Goal: Information Seeking & Learning: Learn about a topic

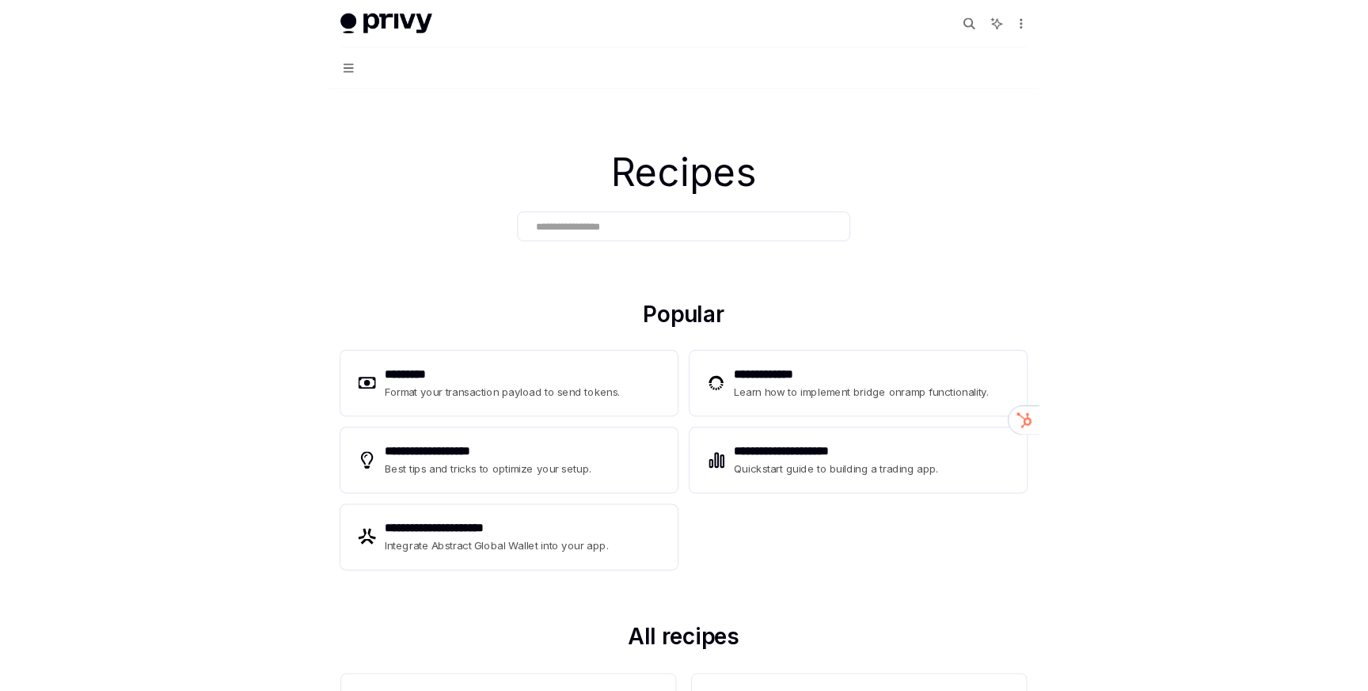
scroll to position [846, 0]
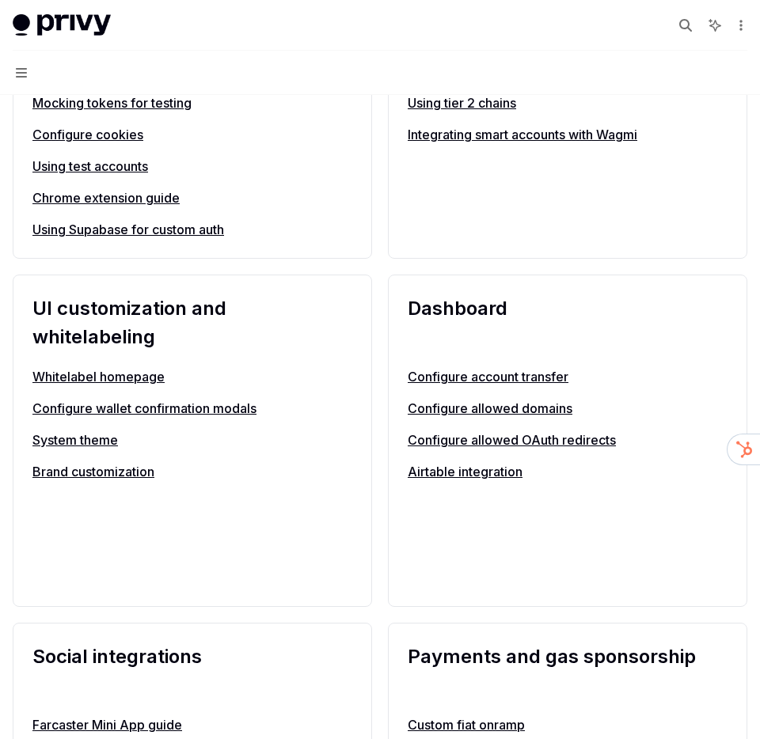
type textarea "*"
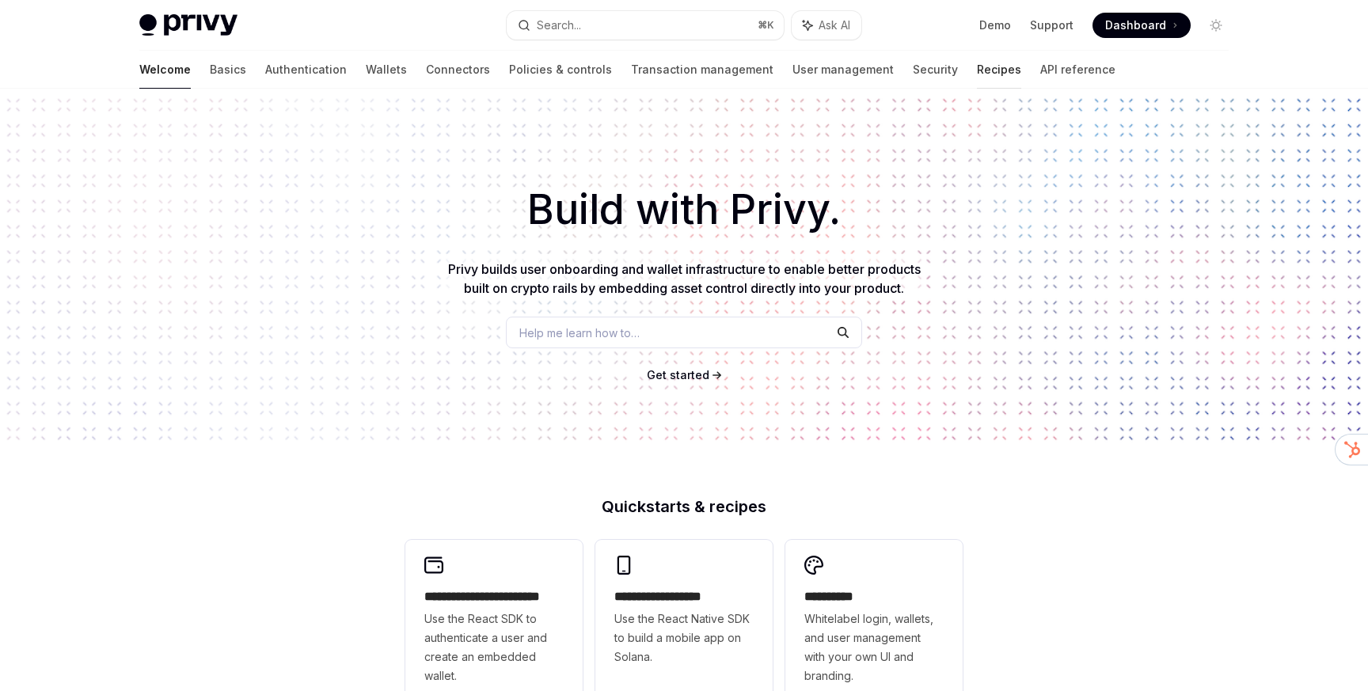
click at [977, 71] on link "Recipes" at bounding box center [999, 70] width 44 height 38
type textarea "*"
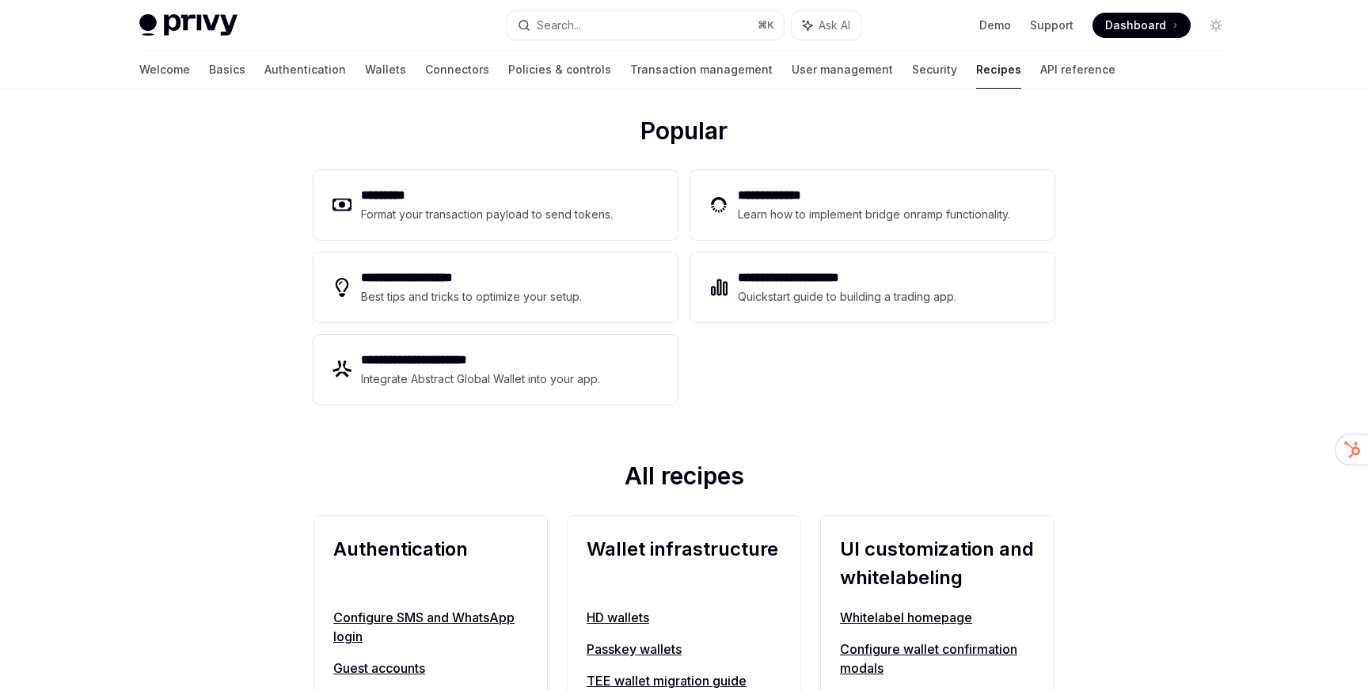
scroll to position [199, 0]
click at [644, 21] on button "Search... ⌘ K" at bounding box center [645, 25] width 277 height 28
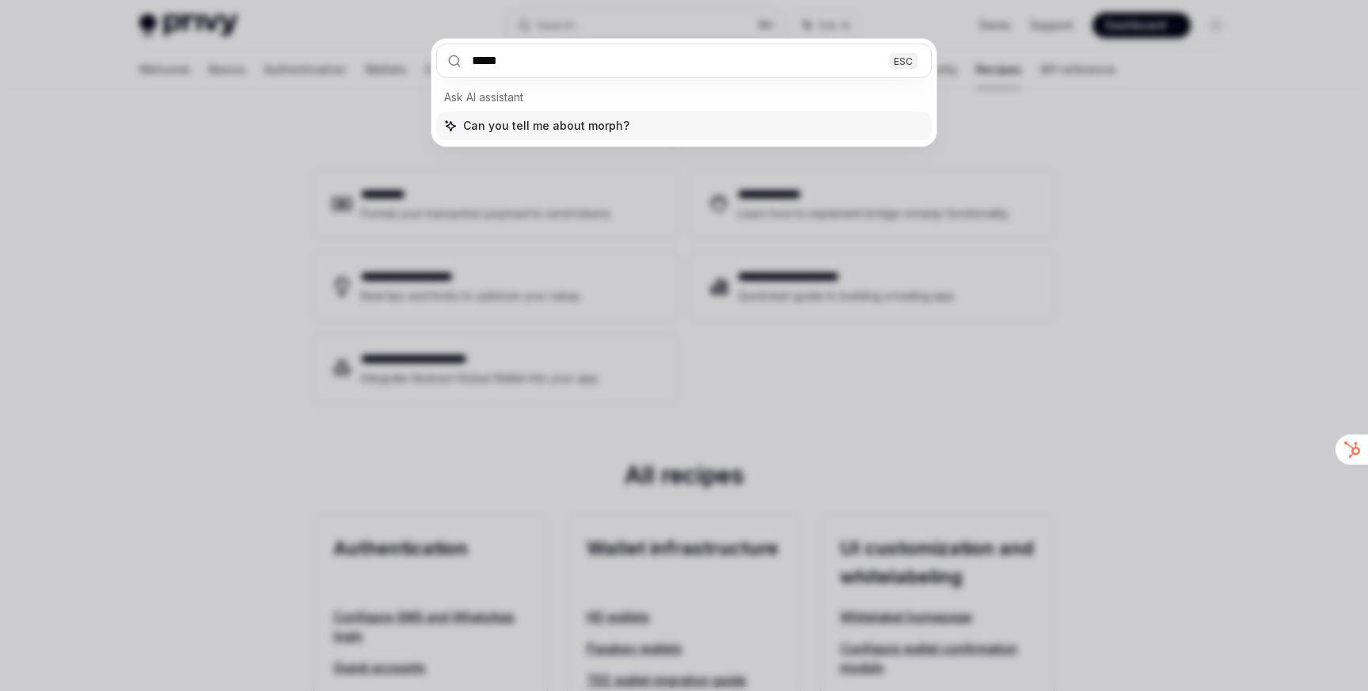
type input "******"
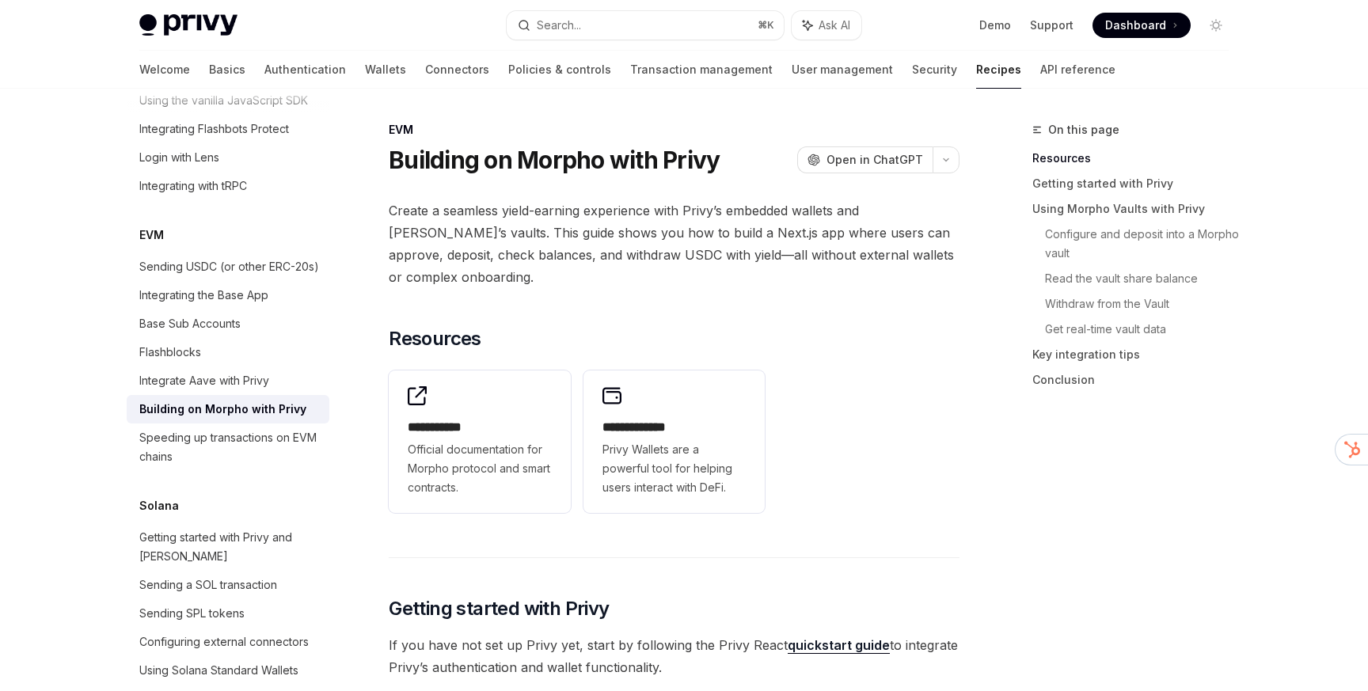
click at [766, 212] on span "Create a seamless yield-earning experience with Privy’s embedded wallets and Mo…" at bounding box center [674, 243] width 571 height 89
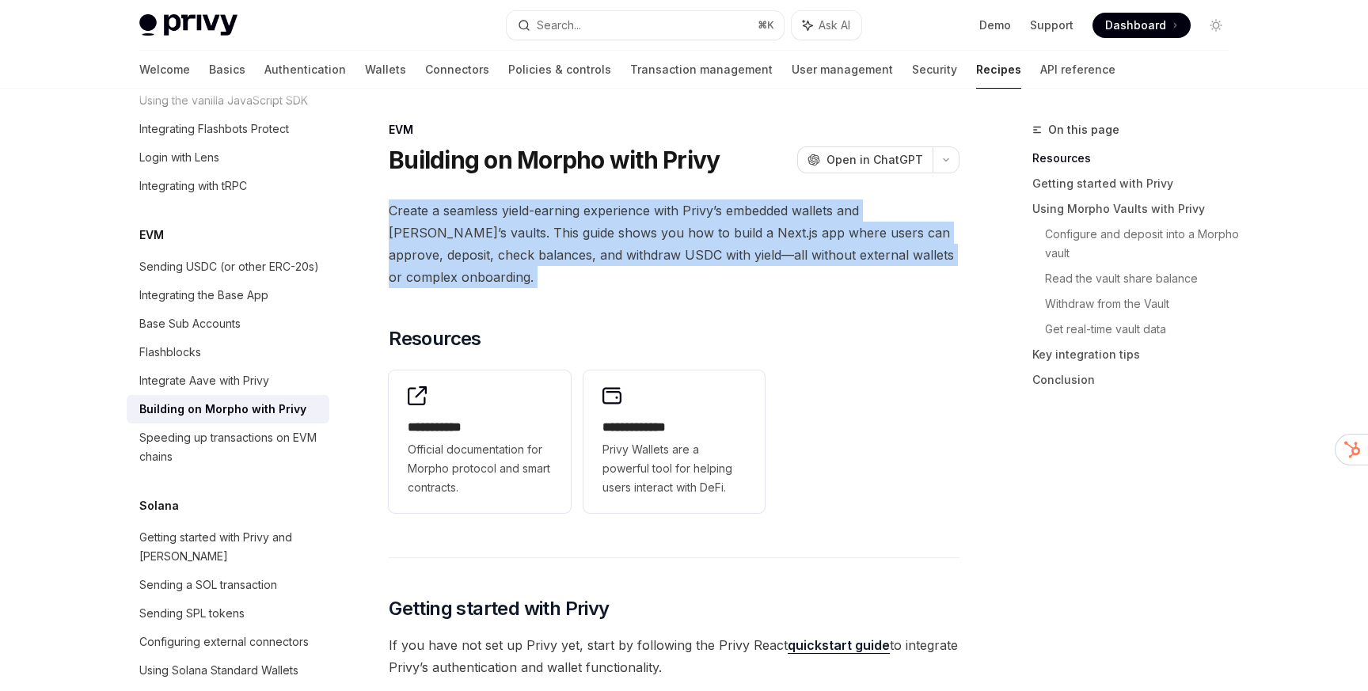
click at [701, 212] on span "Create a seamless yield-earning experience with Privy’s embedded wallets and Mo…" at bounding box center [674, 243] width 571 height 89
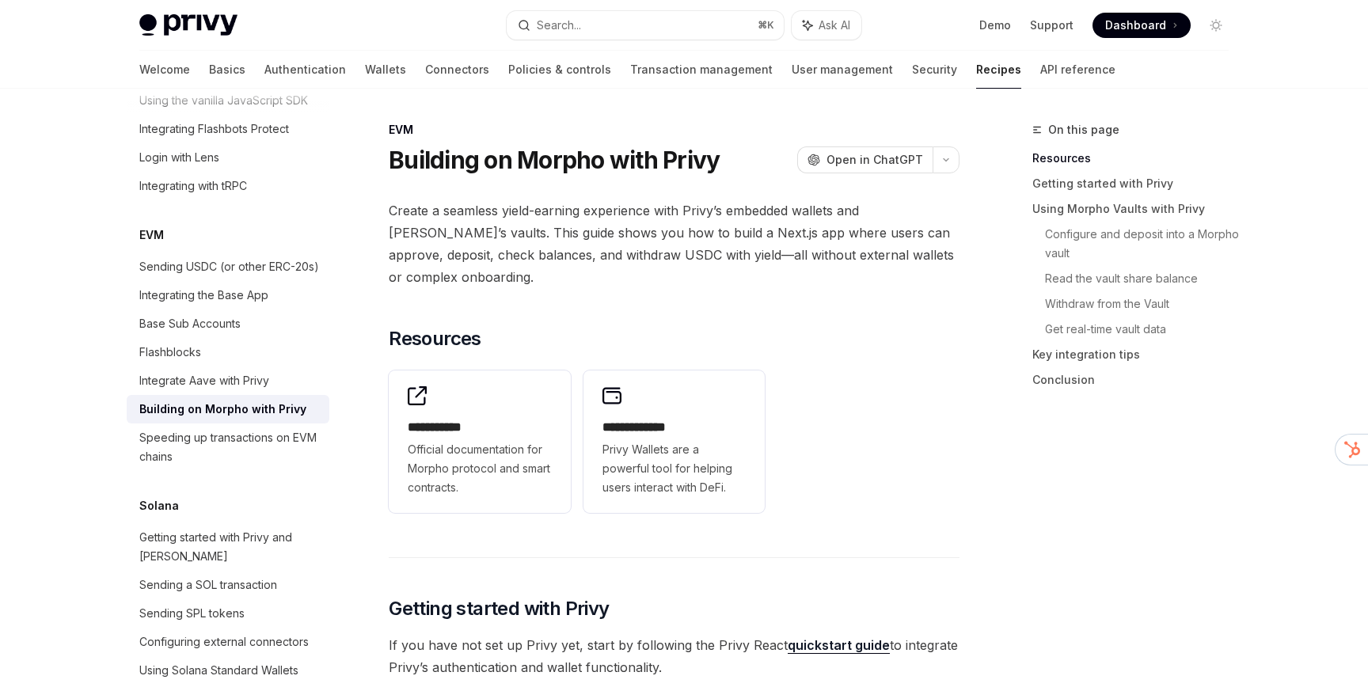
click at [701, 212] on span "Create a seamless yield-earning experience with Privy’s embedded wallets and Mo…" at bounding box center [674, 243] width 571 height 89
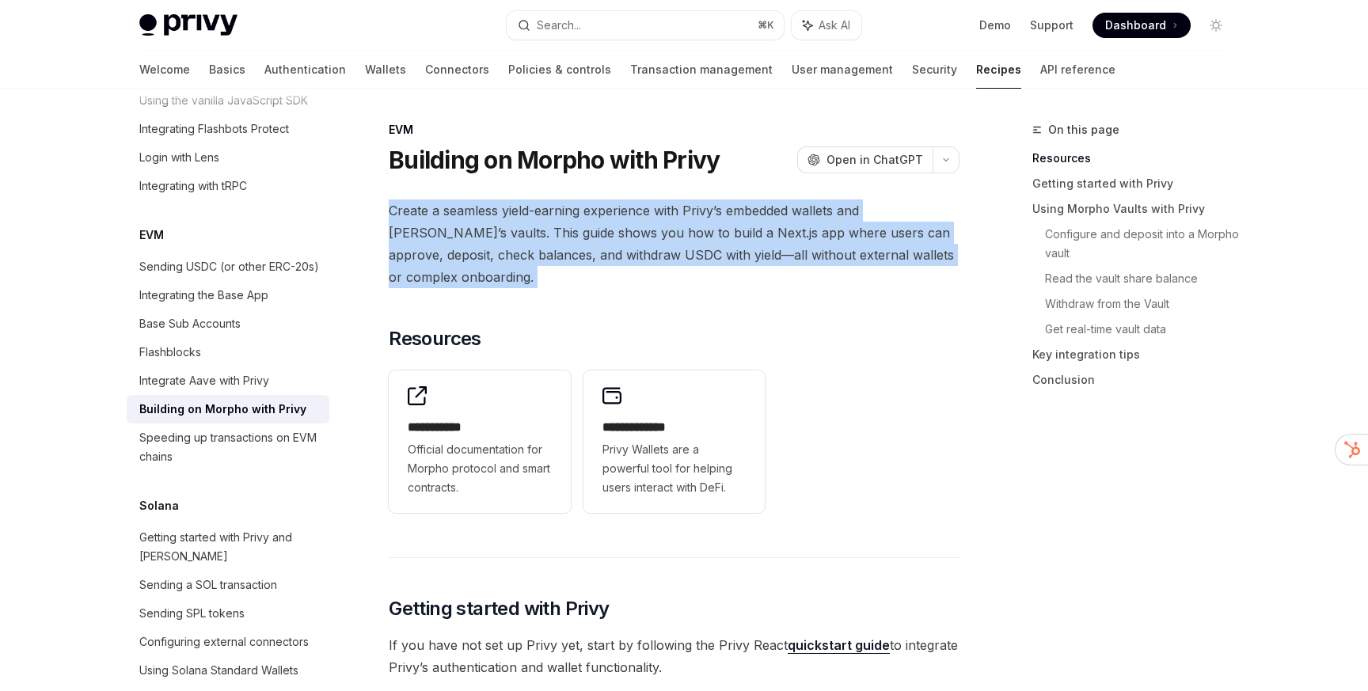
click at [701, 212] on span "Create a seamless yield-earning experience with Privy’s embedded wallets and Mo…" at bounding box center [674, 243] width 571 height 89
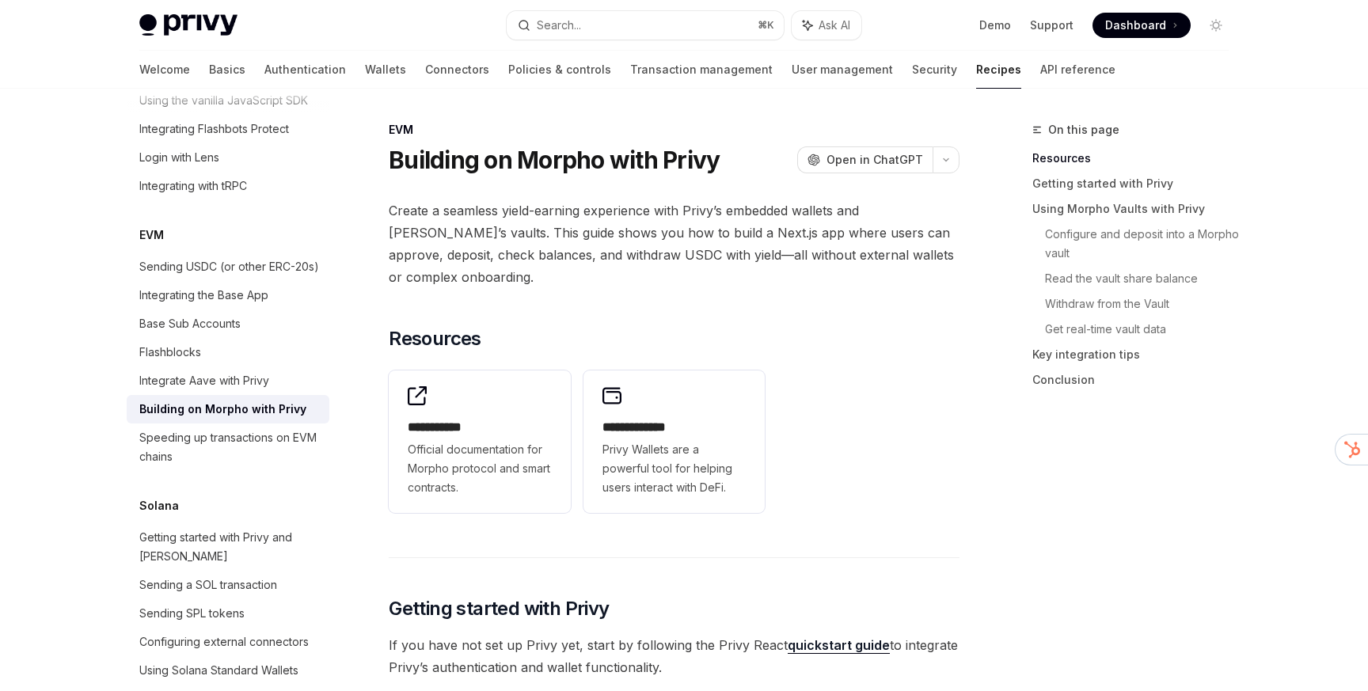
click at [684, 213] on span "Create a seamless yield-earning experience with Privy’s embedded wallets and Mo…" at bounding box center [674, 243] width 571 height 89
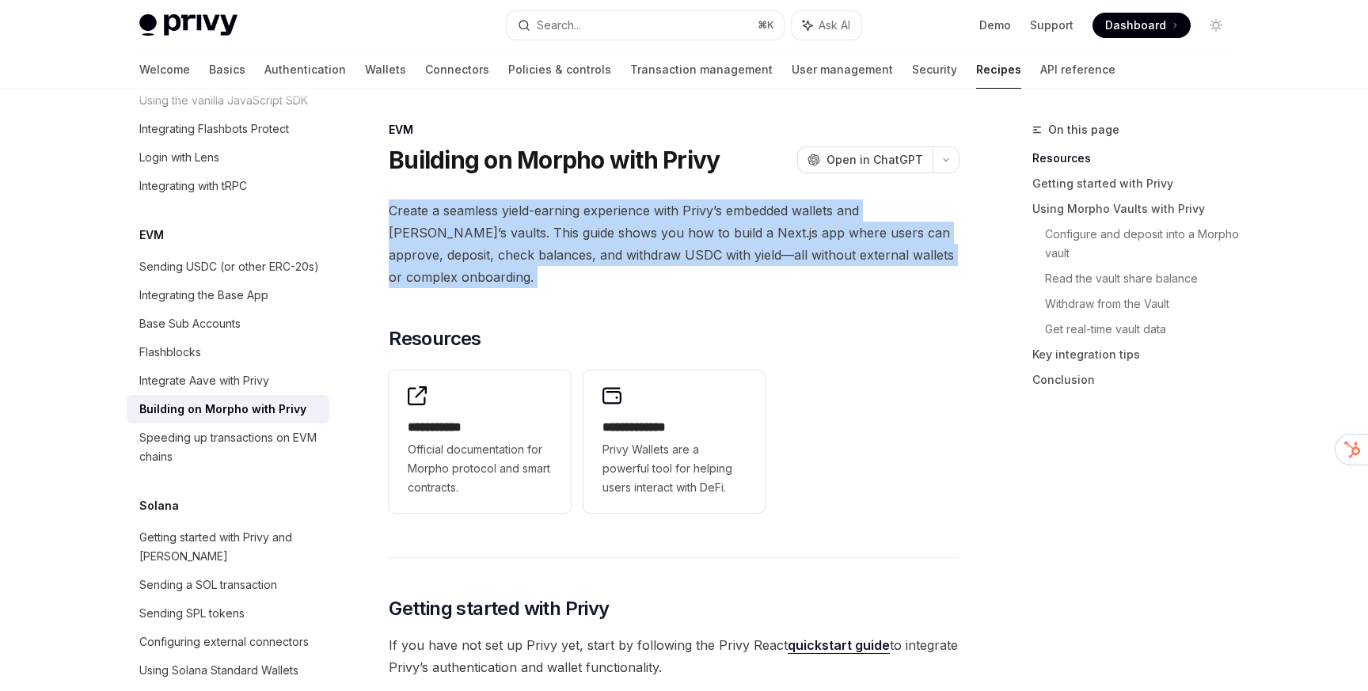
click at [684, 213] on span "Create a seamless yield-earning experience with Privy’s embedded wallets and Mo…" at bounding box center [674, 243] width 571 height 89
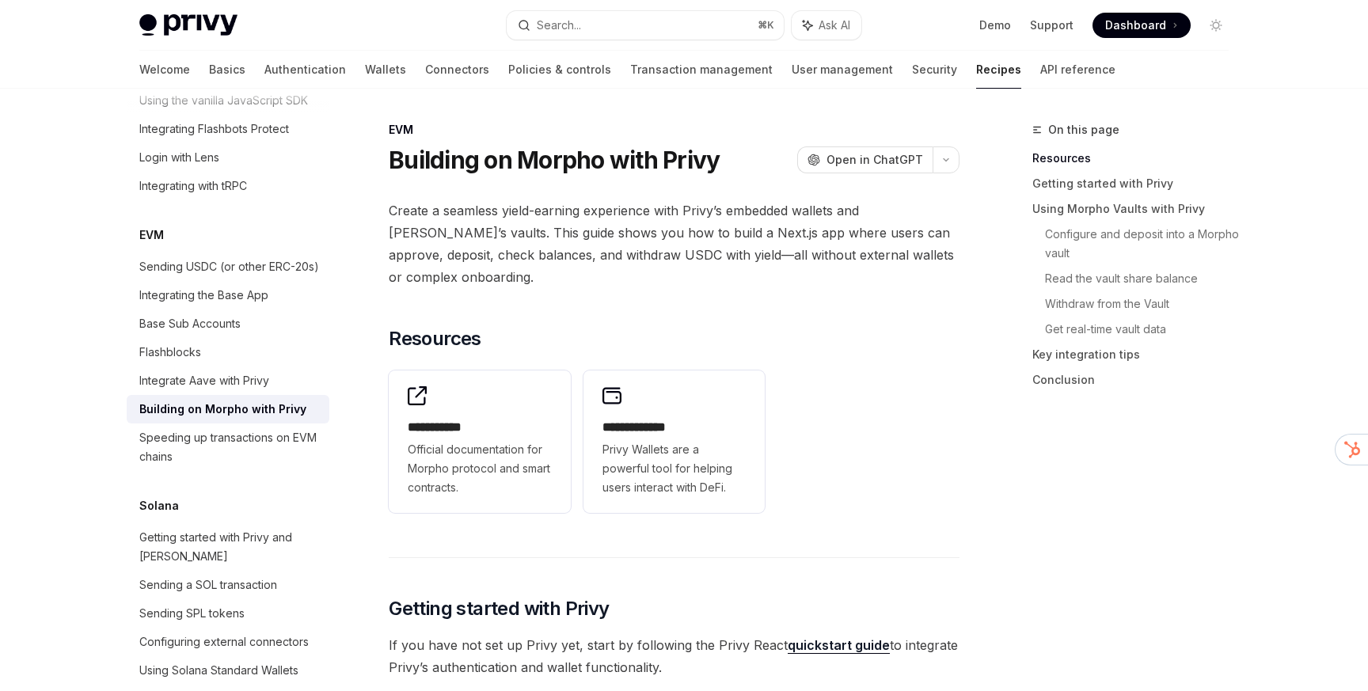
click at [684, 213] on span "Create a seamless yield-earning experience with Privy’s embedded wallets and Mo…" at bounding box center [674, 243] width 571 height 89
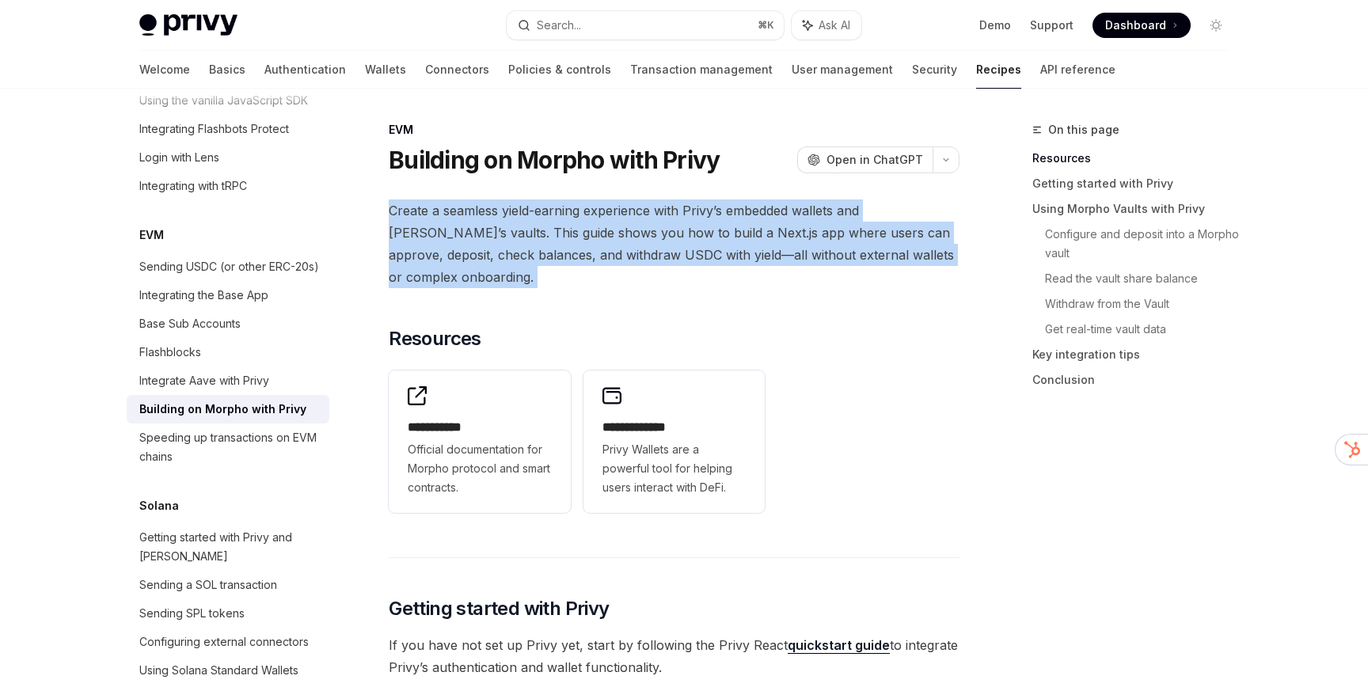
click at [684, 213] on span "Create a seamless yield-earning experience with Privy’s embedded wallets and Mo…" at bounding box center [674, 243] width 571 height 89
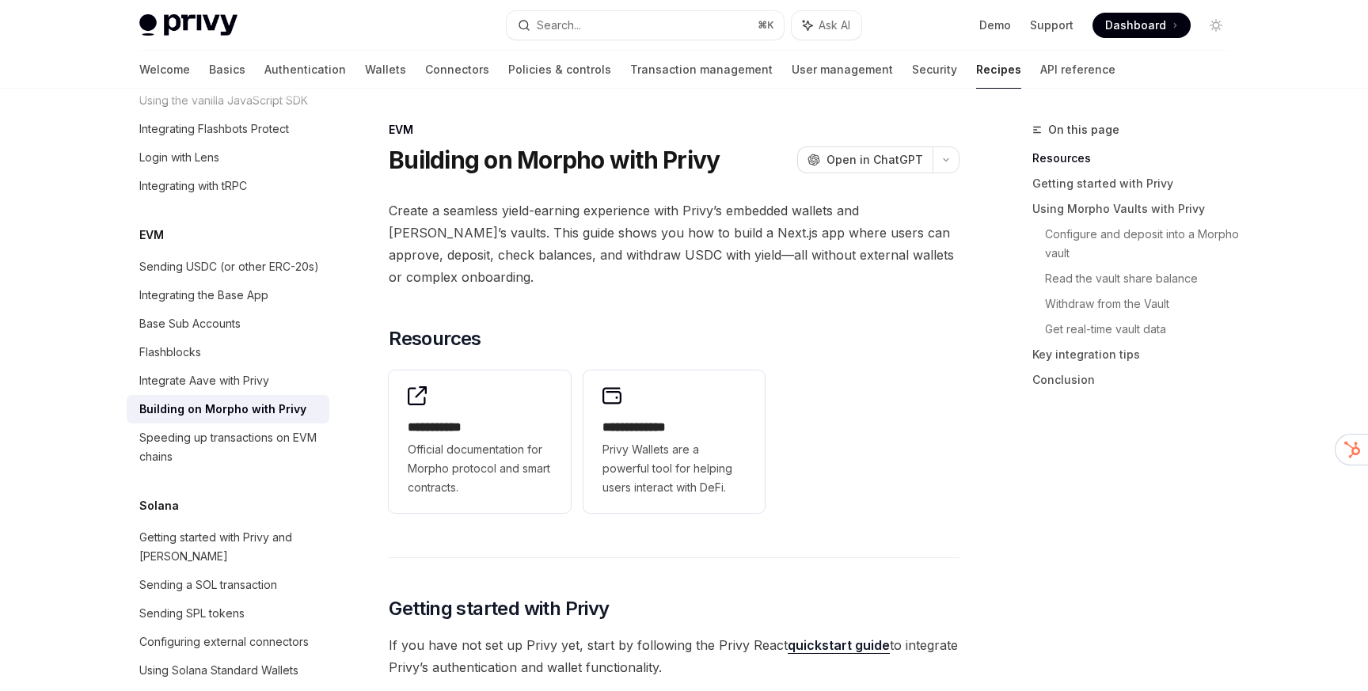
click at [684, 213] on span "Create a seamless yield-earning experience with Privy’s embedded wallets and Mo…" at bounding box center [674, 243] width 571 height 89
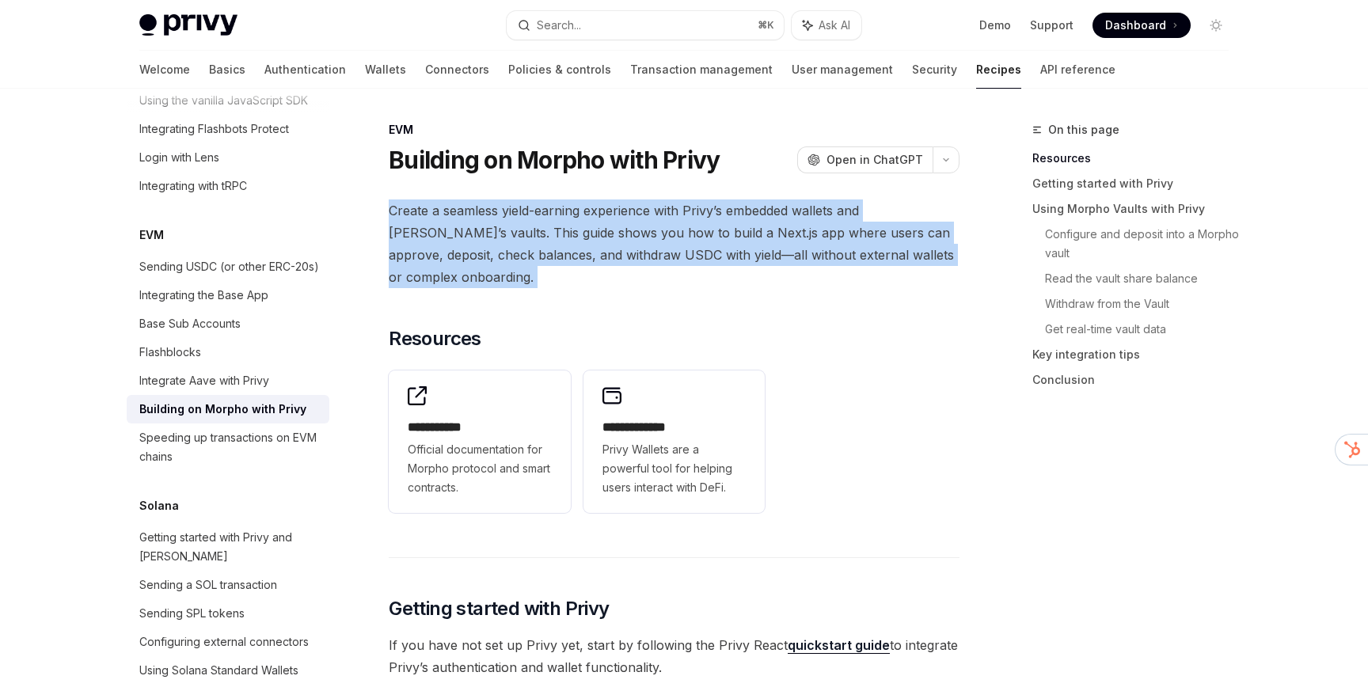
click at [684, 213] on span "Create a seamless yield-earning experience with Privy’s embedded wallets and Mo…" at bounding box center [674, 243] width 571 height 89
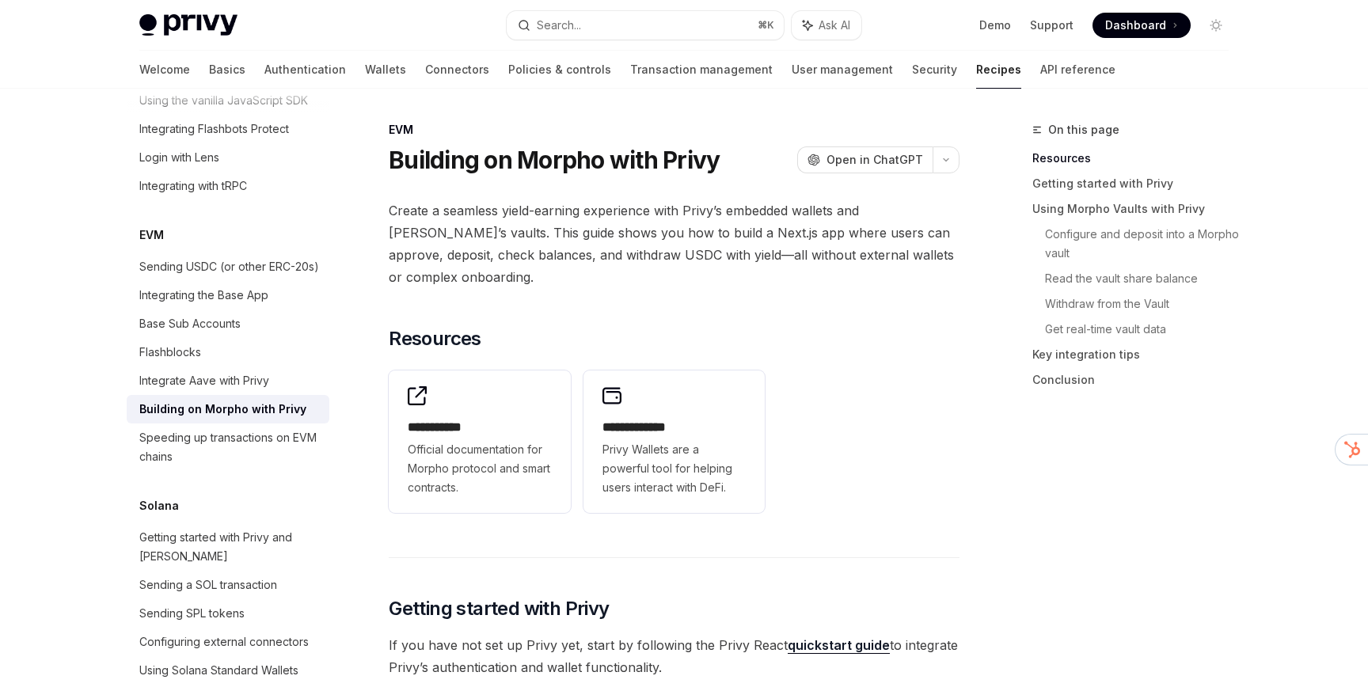
click at [684, 213] on span "Create a seamless yield-earning experience with Privy’s embedded wallets and Mo…" at bounding box center [674, 243] width 571 height 89
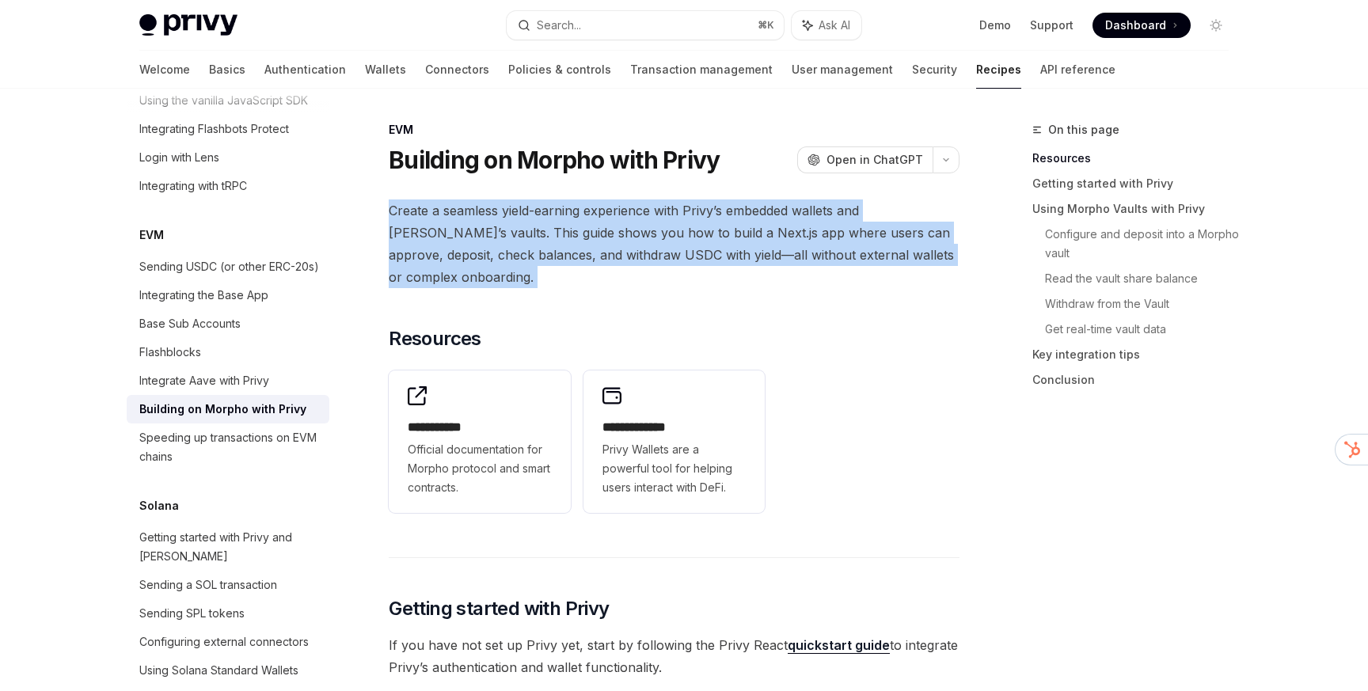
click at [684, 213] on span "Create a seamless yield-earning experience with Privy’s embedded wallets and Mo…" at bounding box center [674, 243] width 571 height 89
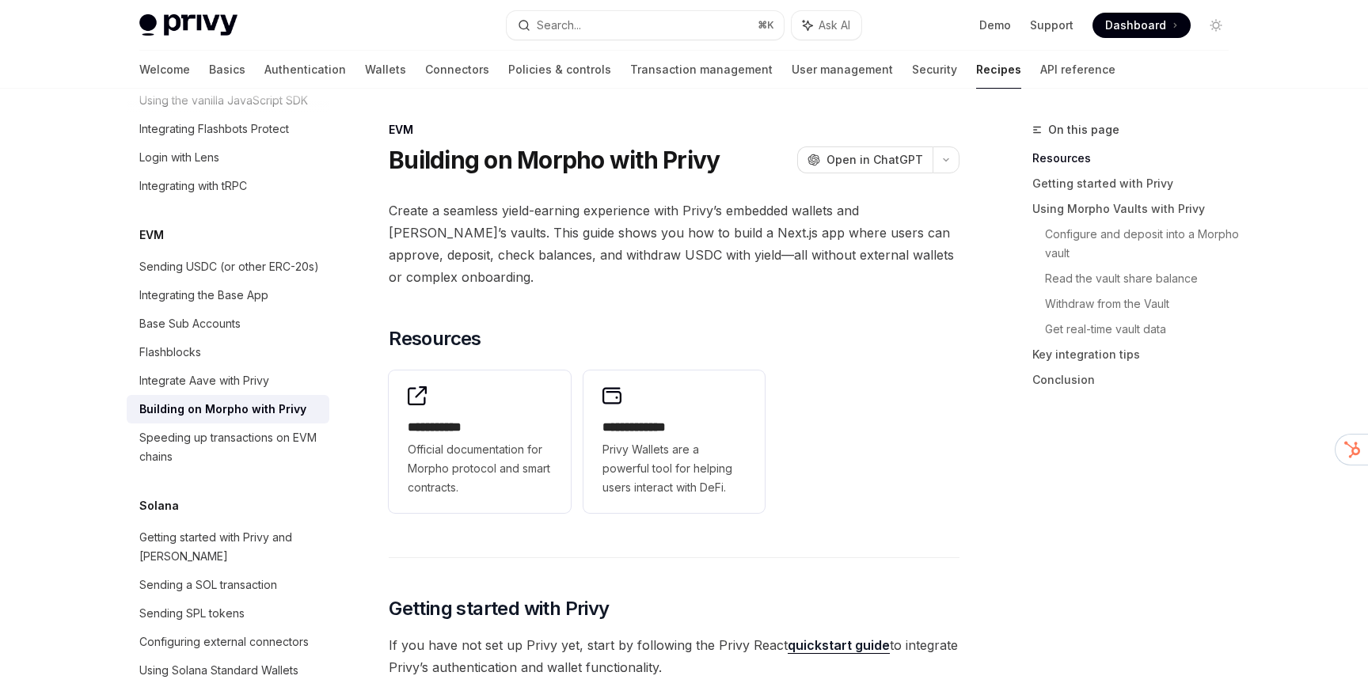
click at [684, 213] on span "Create a seamless yield-earning experience with Privy’s embedded wallets and Mo…" at bounding box center [674, 243] width 571 height 89
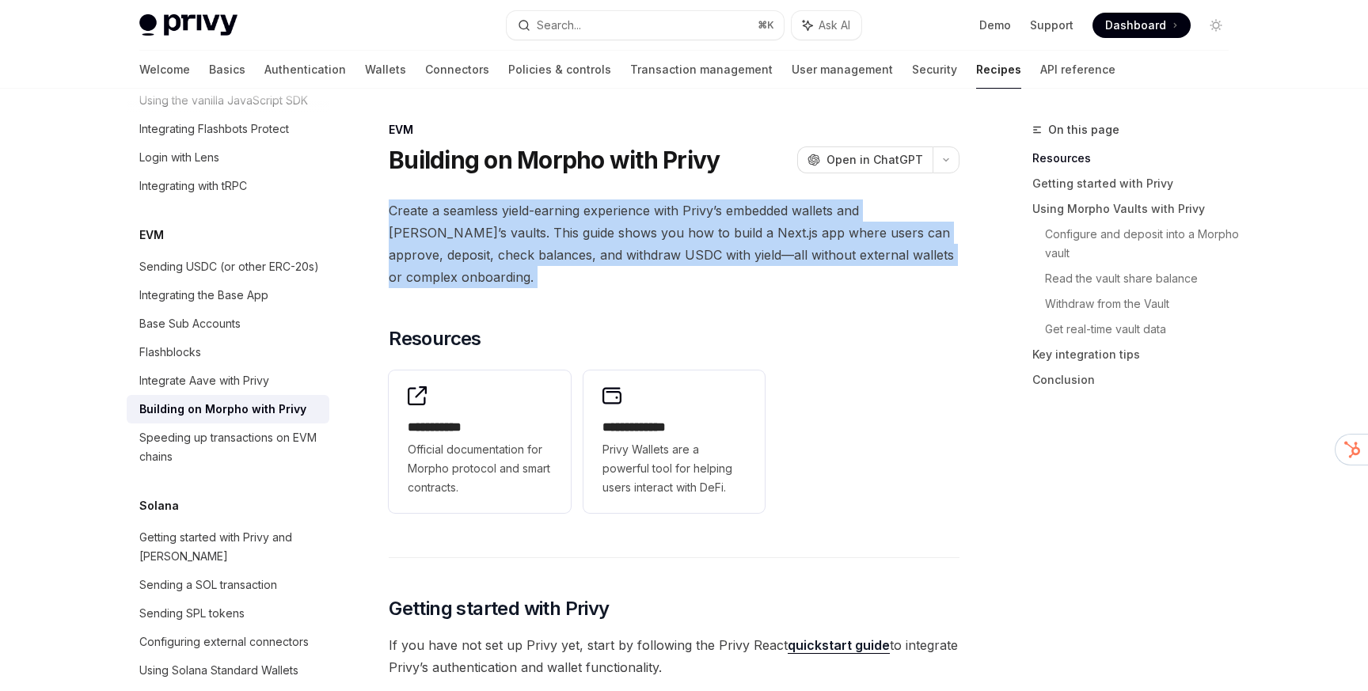
click at [684, 213] on span "Create a seamless yield-earning experience with Privy’s embedded wallets and Mo…" at bounding box center [674, 243] width 571 height 89
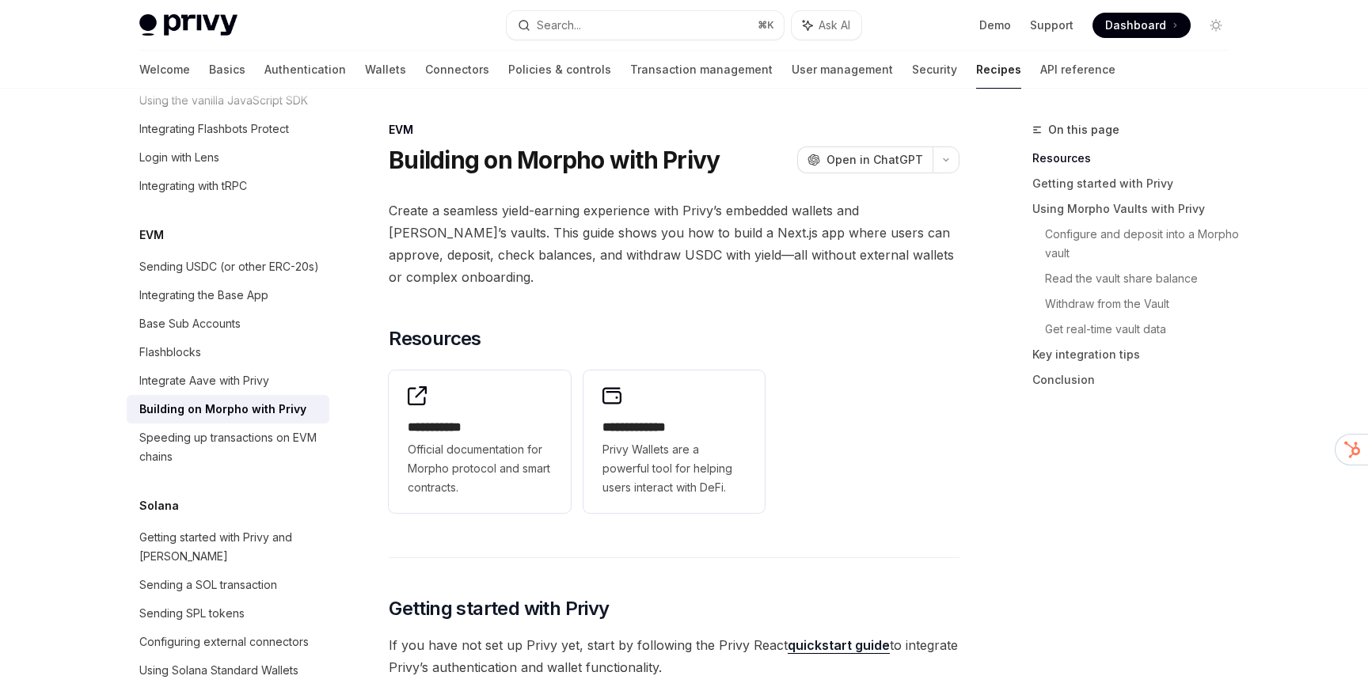
click at [684, 213] on span "Create a seamless yield-earning experience with Privy’s embedded wallets and Mo…" at bounding box center [674, 243] width 571 height 89
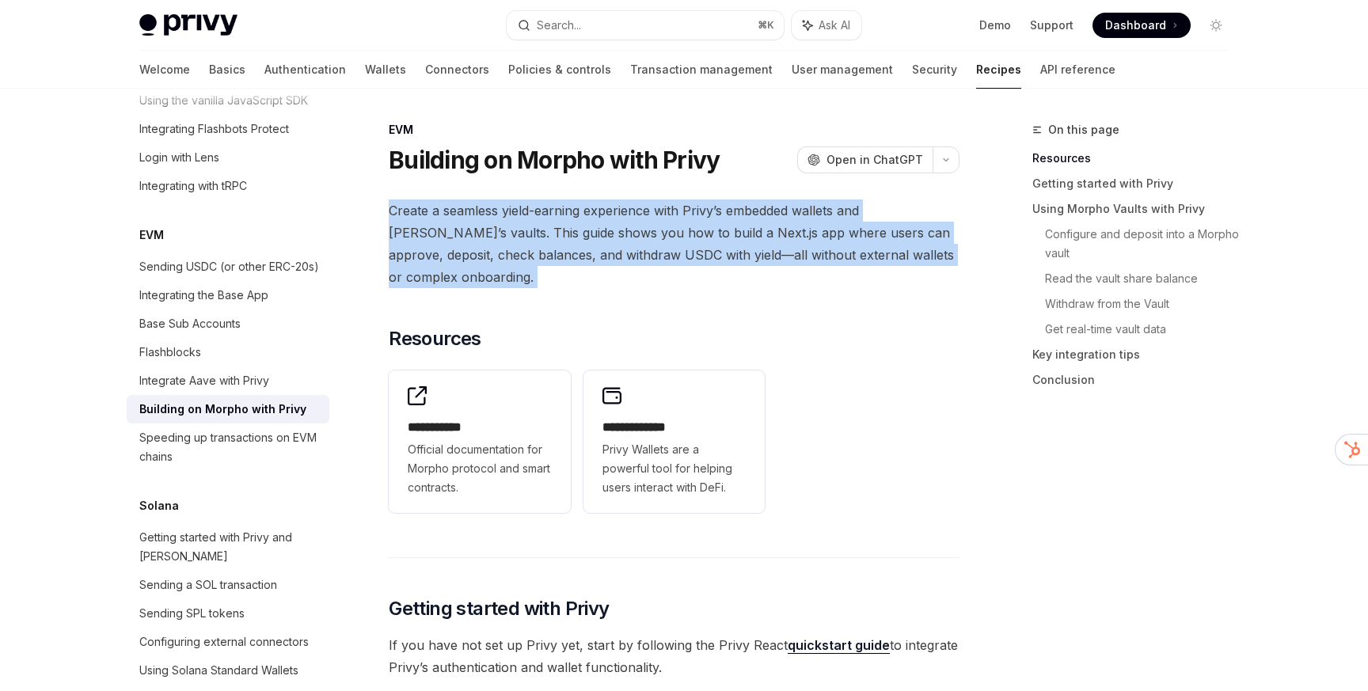
click at [684, 213] on span "Create a seamless yield-earning experience with Privy’s embedded wallets and Mo…" at bounding box center [674, 243] width 571 height 89
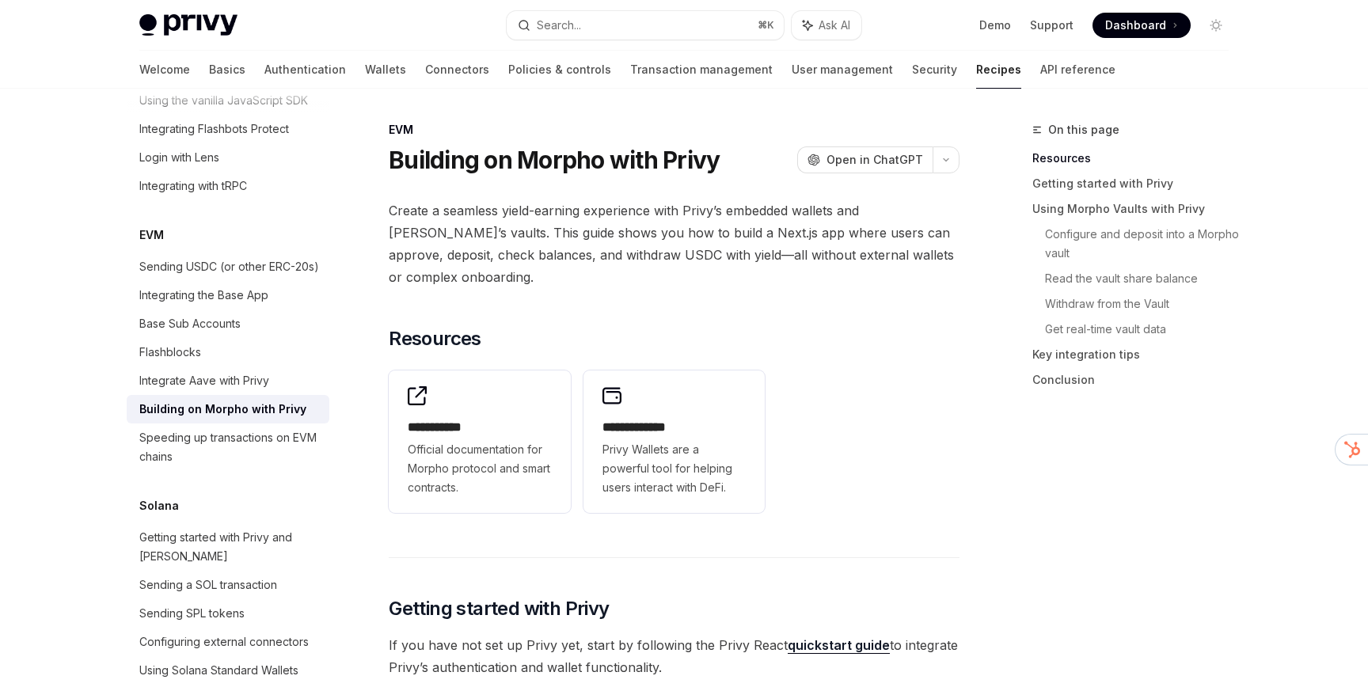
click at [684, 213] on span "Create a seamless yield-earning experience with Privy’s embedded wallets and Mo…" at bounding box center [674, 243] width 571 height 89
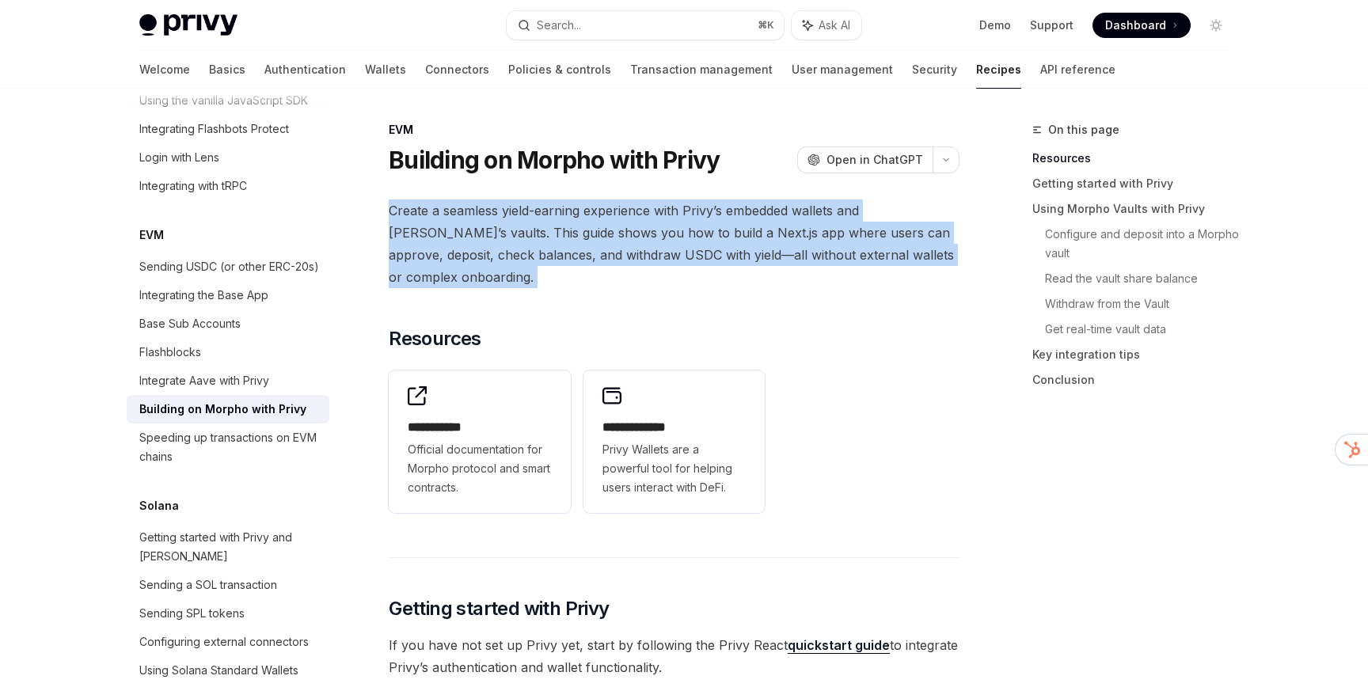
click at [684, 213] on span "Create a seamless yield-earning experience with Privy’s embedded wallets and Mo…" at bounding box center [674, 243] width 571 height 89
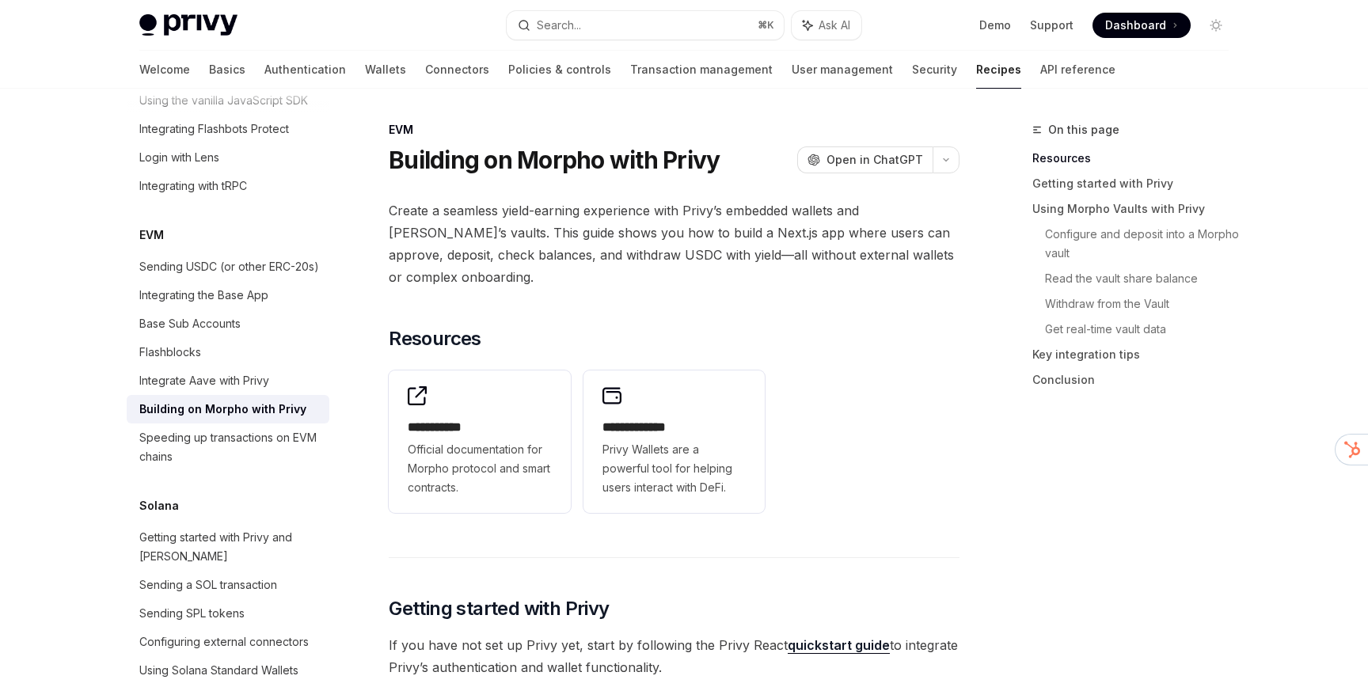
click at [684, 213] on span "Create a seamless yield-earning experience with Privy’s embedded wallets and Mo…" at bounding box center [674, 243] width 571 height 89
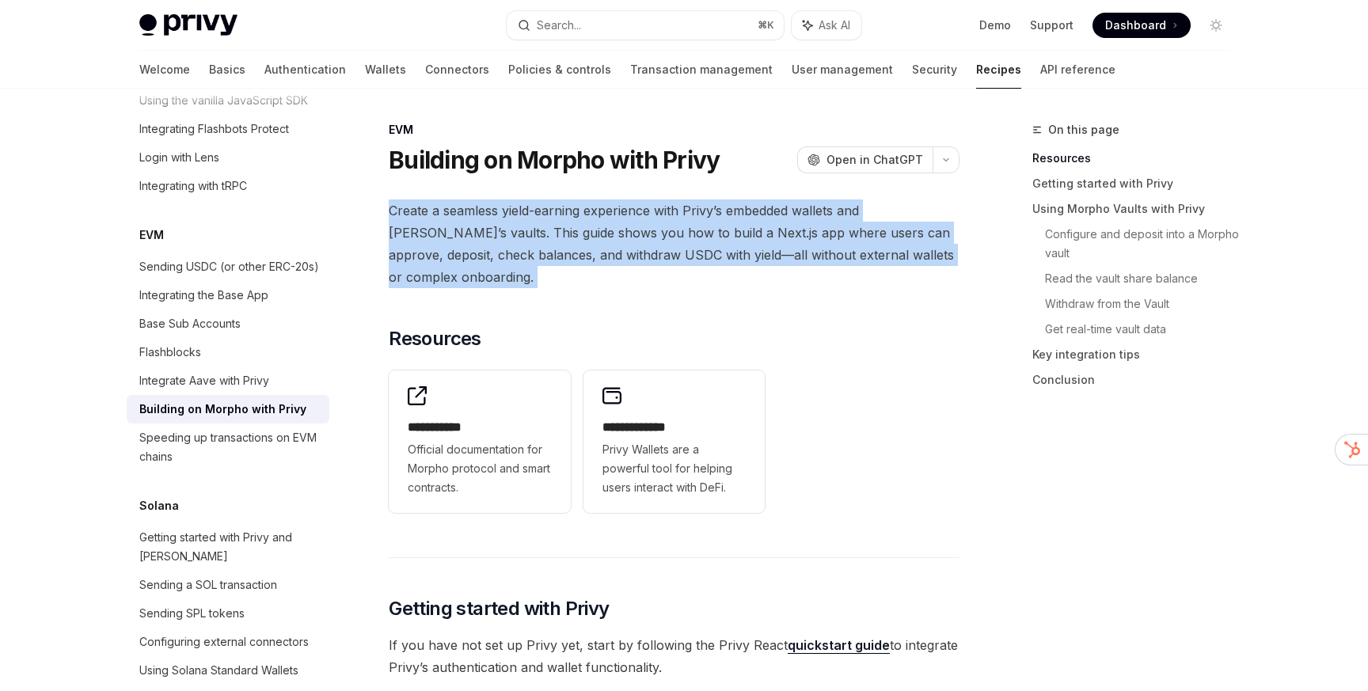
click at [684, 213] on span "Create a seamless yield-earning experience with Privy’s embedded wallets and Mo…" at bounding box center [674, 243] width 571 height 89
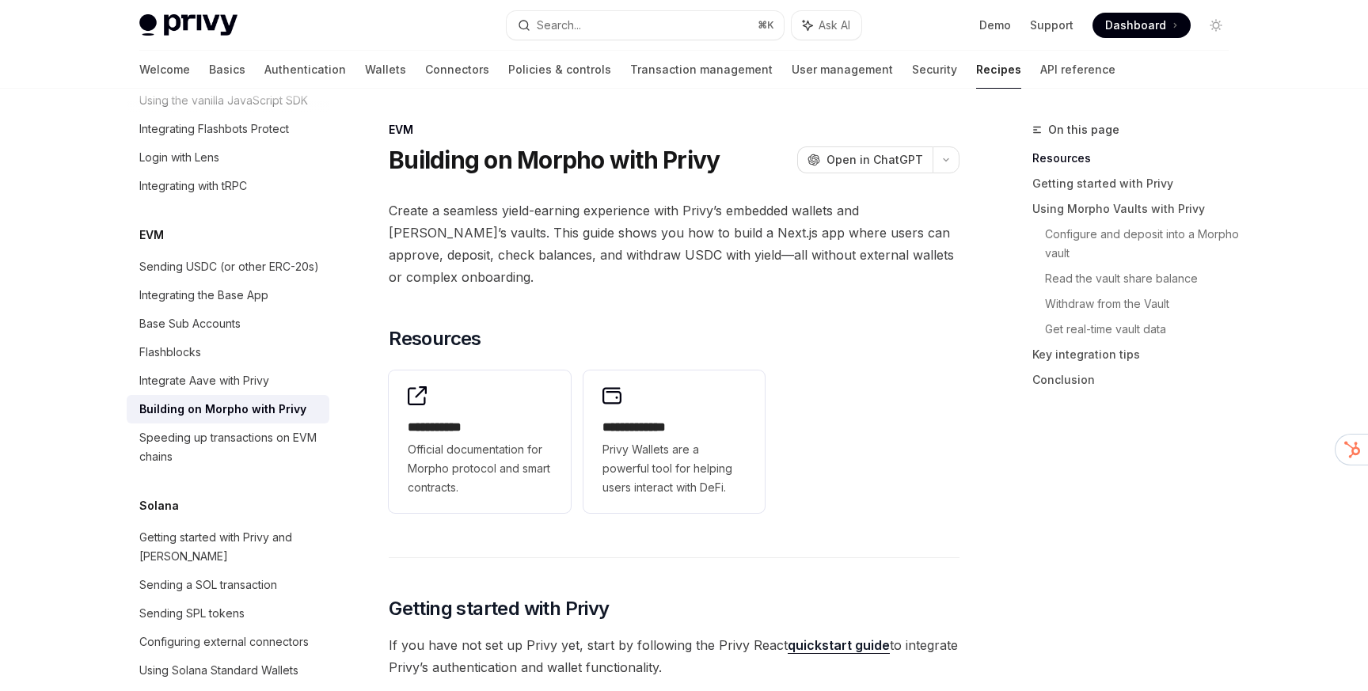
click at [684, 213] on span "Create a seamless yield-earning experience with Privy’s embedded wallets and Mo…" at bounding box center [674, 243] width 571 height 89
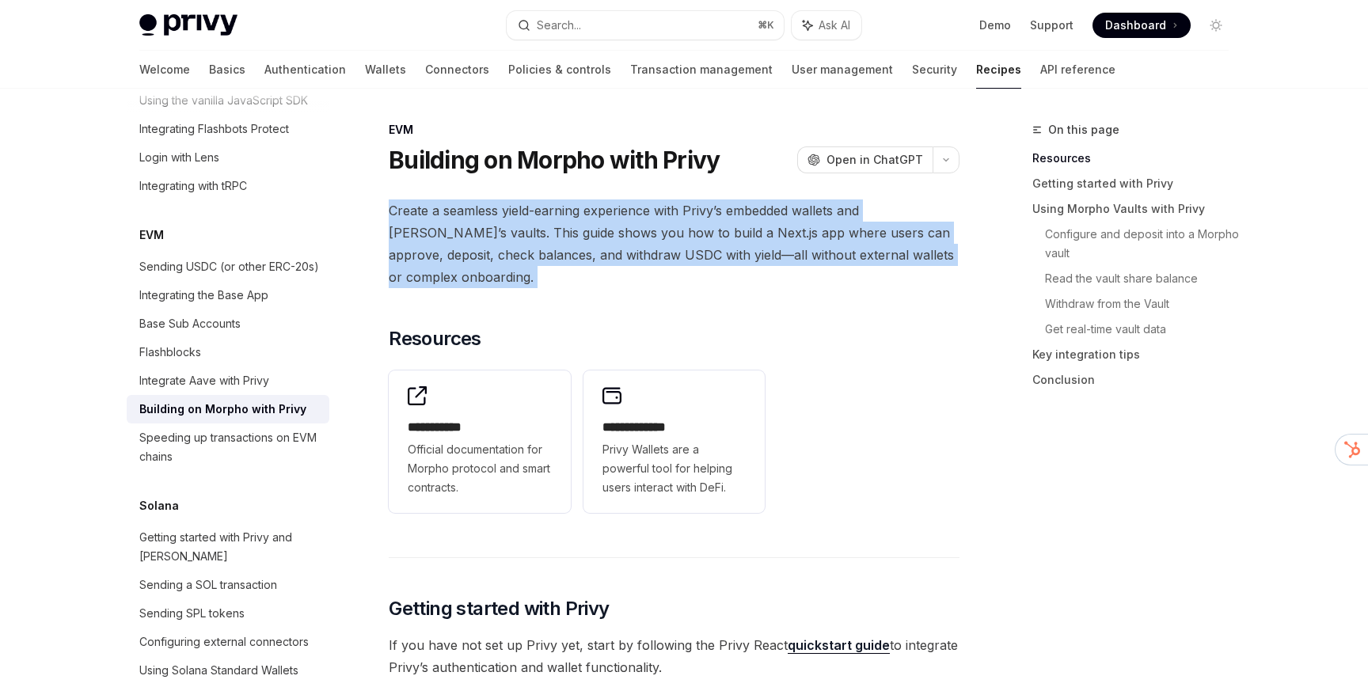
click at [684, 213] on span "Create a seamless yield-earning experience with Privy’s embedded wallets and Mo…" at bounding box center [674, 243] width 571 height 89
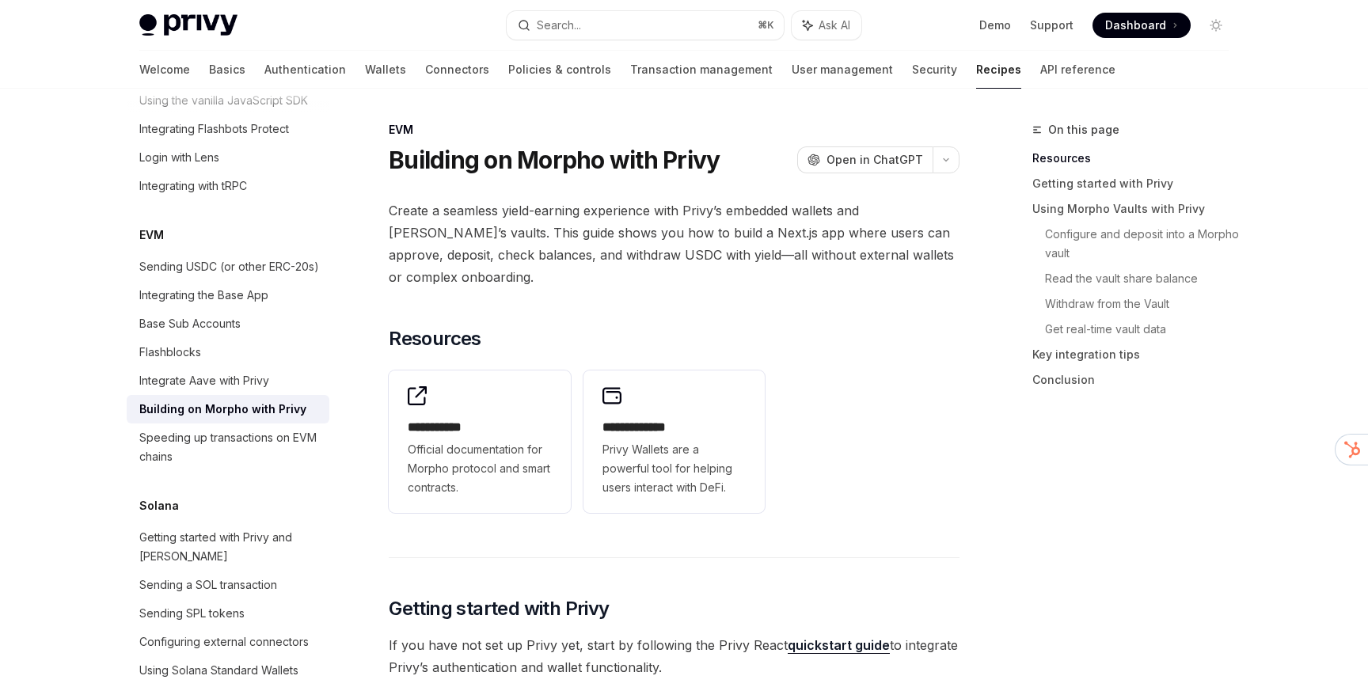
type textarea "*"
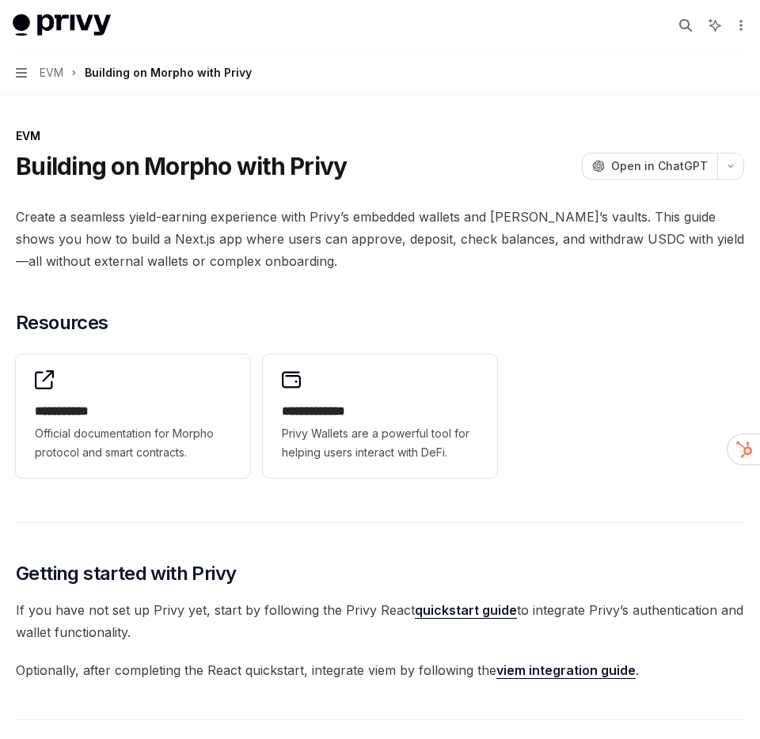
click at [282, 257] on span "Create a seamless yield-earning experience with Privy’s embedded wallets and Mo…" at bounding box center [380, 239] width 728 height 66
click at [410, 239] on span "Create a seamless yield-earning experience with Privy’s embedded wallets and Mo…" at bounding box center [380, 239] width 728 height 66
